Goal: Task Accomplishment & Management: Complete application form

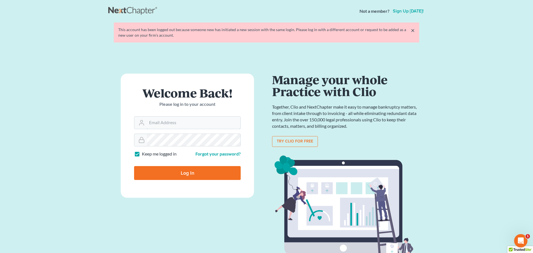
type input "[PERSON_NAME][EMAIL_ADDRESS][DOMAIN_NAME]"
click at [197, 181] on form "Welcome Back! Please log in to your account Email Address tina@farmerwright.com…" at bounding box center [187, 136] width 133 height 124
click at [194, 174] on input "Log In" at bounding box center [187, 173] width 107 height 14
type input "Thinking..."
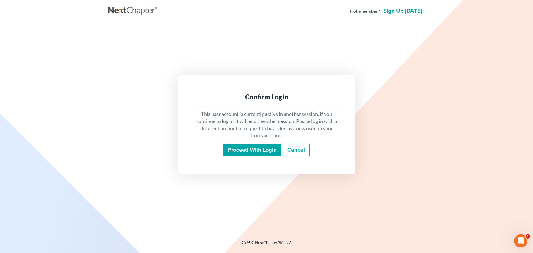
click at [257, 150] on input "Proceed with login" at bounding box center [252, 149] width 58 height 13
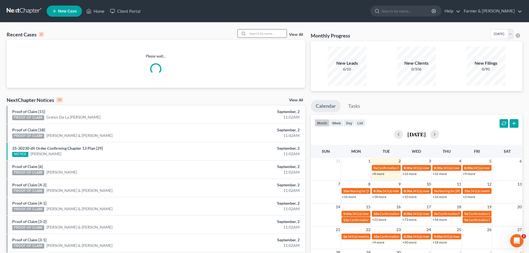
click at [255, 35] on input "search" at bounding box center [266, 33] width 39 height 8
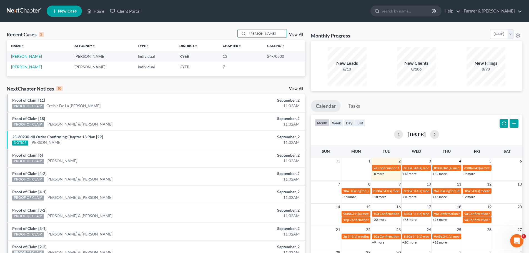
type input "[PERSON_NAME]"
click at [23, 58] on link "[PERSON_NAME]" at bounding box center [26, 56] width 31 height 5
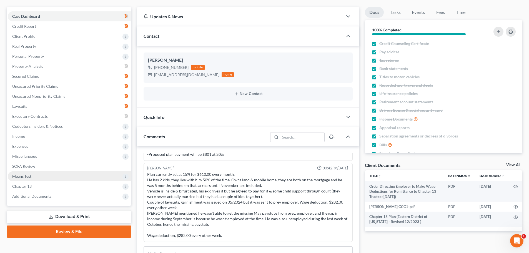
scroll to position [65, 0]
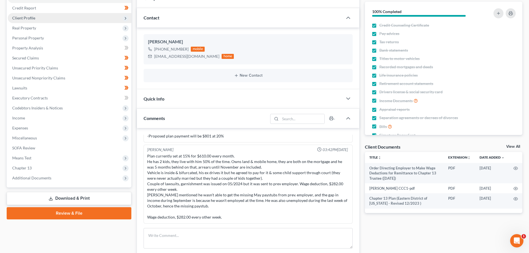
click at [61, 17] on span "Client Profile" at bounding box center [69, 18] width 123 height 10
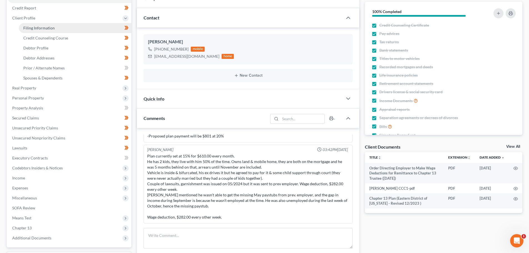
click at [38, 26] on span "Filing Information" at bounding box center [38, 28] width 31 height 5
select select "1"
select select "0"
select select "3"
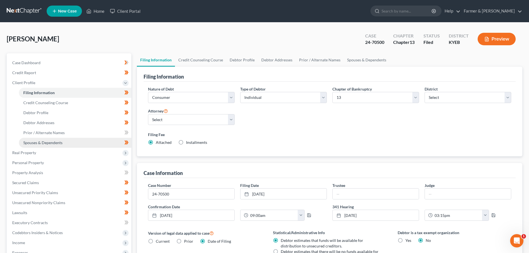
drag, startPoint x: 43, startPoint y: 142, endPoint x: 49, endPoint y: 142, distance: 6.7
click at [43, 142] on span "Spouses & Dependents" at bounding box center [42, 142] width 39 height 5
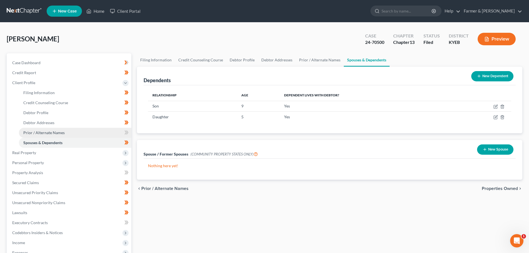
click at [41, 133] on span "Prior / Alternate Names" at bounding box center [43, 132] width 41 height 5
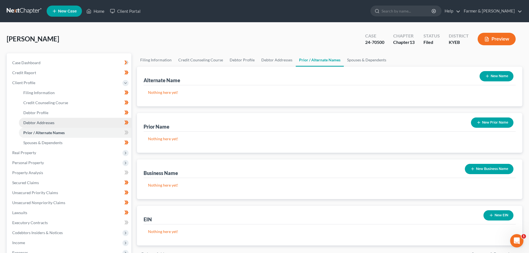
click at [49, 121] on span "Debtor Addresses" at bounding box center [38, 122] width 31 height 5
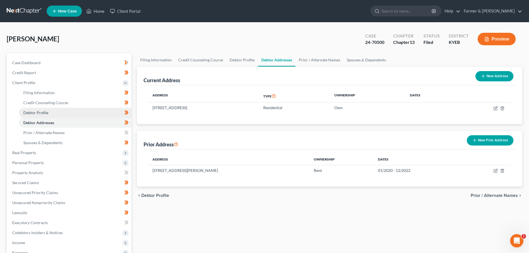
click at [47, 112] on span "Debtor Profile" at bounding box center [35, 112] width 25 height 5
select select "0"
select select "2"
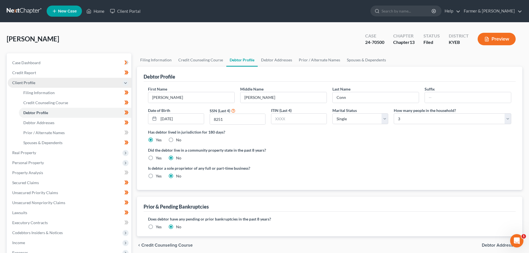
click at [90, 81] on span "Client Profile" at bounding box center [69, 83] width 123 height 10
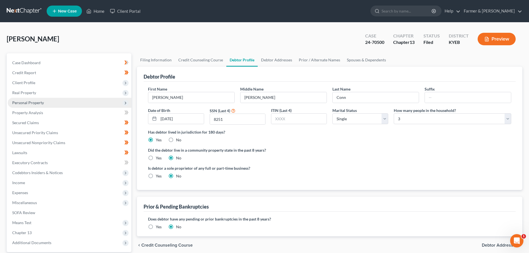
click at [38, 102] on span "Personal Property" at bounding box center [28, 102] width 32 height 5
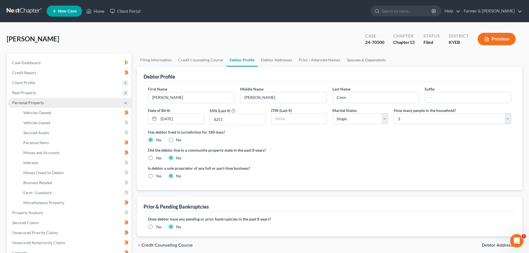
click at [37, 103] on span "Personal Property" at bounding box center [28, 102] width 32 height 5
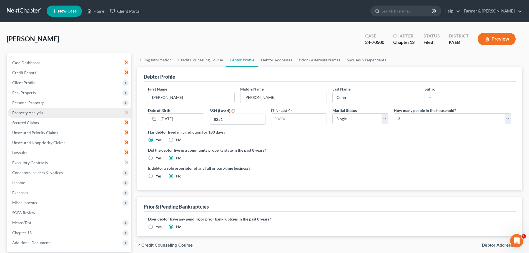
click at [37, 113] on span "Property Analysis" at bounding box center [27, 112] width 31 height 5
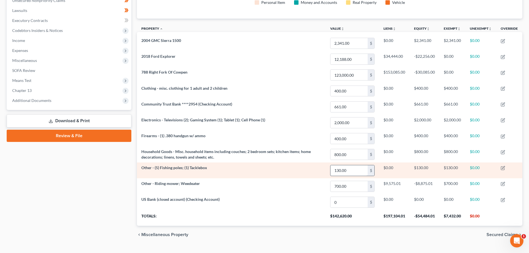
scroll to position [154, 0]
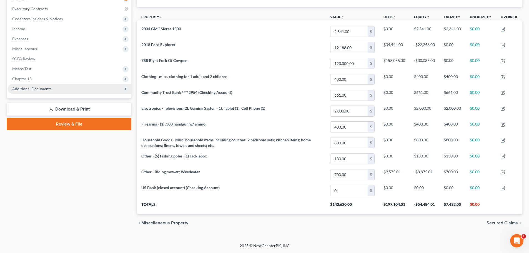
click at [45, 87] on span "Additional Documents" at bounding box center [31, 88] width 39 height 5
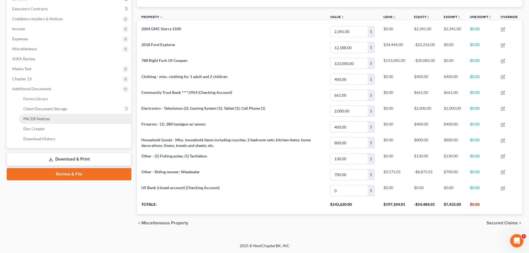
click at [51, 119] on link "PACER Notices" at bounding box center [75, 119] width 112 height 10
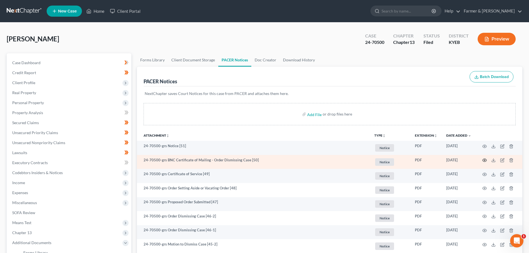
click at [483, 160] on icon "button" at bounding box center [484, 160] width 4 height 4
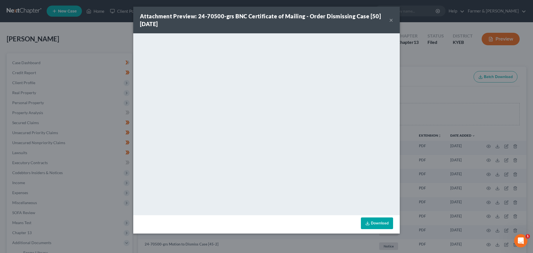
click at [392, 19] on button "×" at bounding box center [391, 20] width 4 height 7
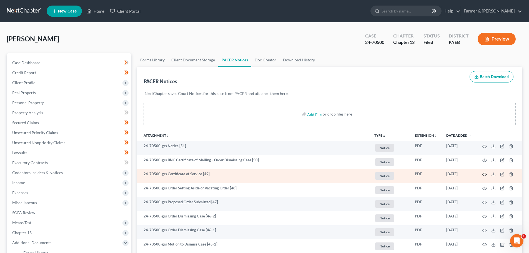
click at [484, 174] on icon "button" at bounding box center [484, 174] width 4 height 4
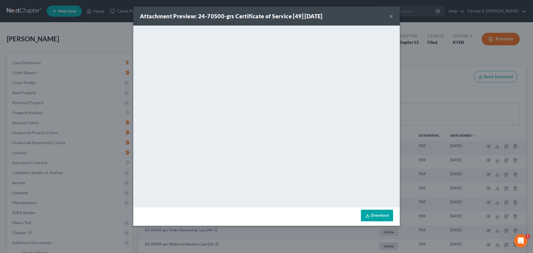
click at [389, 15] on div "Attachment Preview: 24-70500-grs Certificate of Service [49] [DATE] ×" at bounding box center [266, 16] width 266 height 19
click at [390, 14] on button "×" at bounding box center [391, 16] width 4 height 7
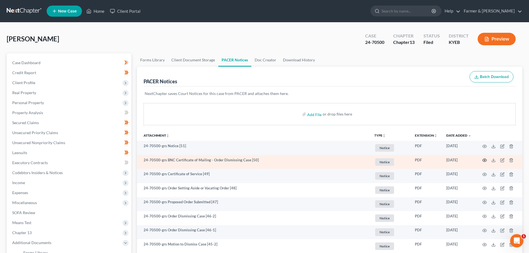
click at [483, 159] on icon "button" at bounding box center [484, 160] width 4 height 3
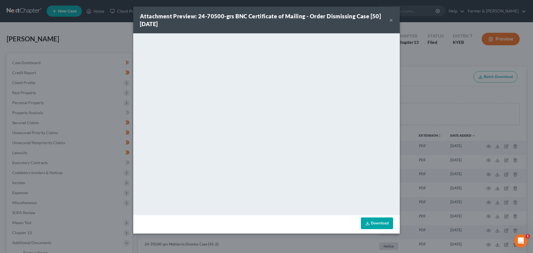
click at [390, 19] on button "×" at bounding box center [391, 20] width 4 height 7
